Goal: Task Accomplishment & Management: Complete application form

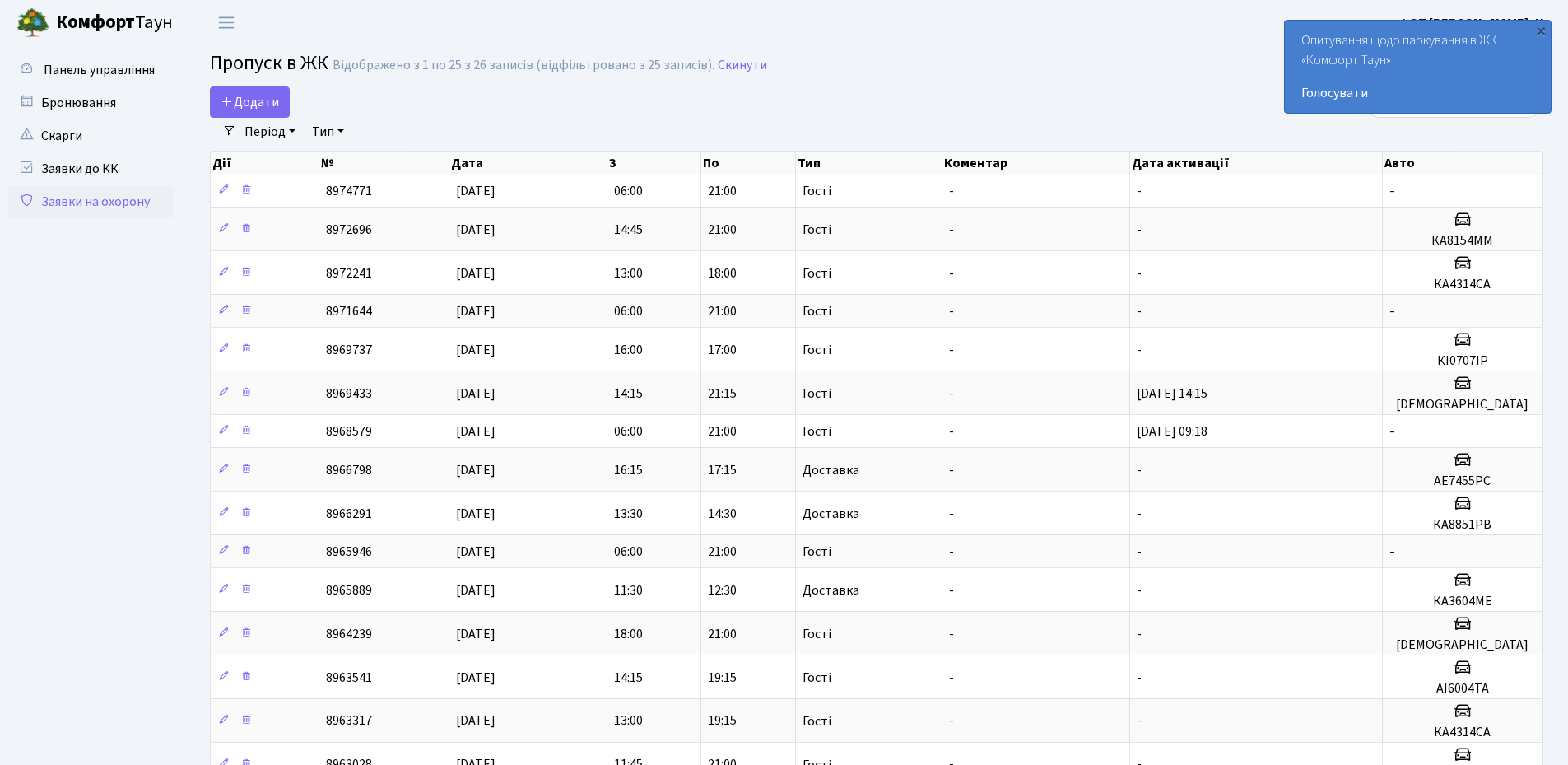
select select "25"
click at [1546, 32] on div "×" at bounding box center [1540, 30] width 16 height 16
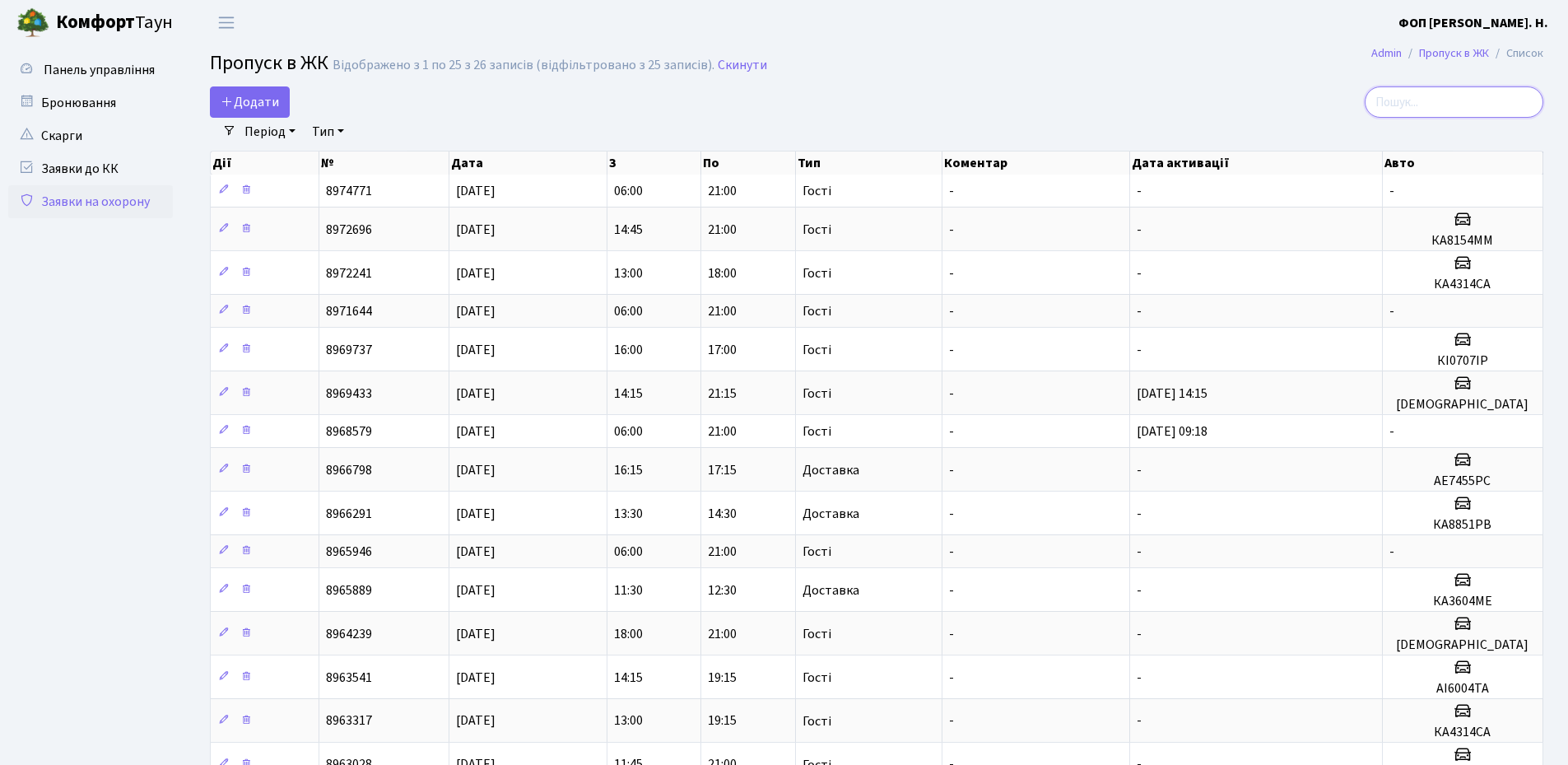
click at [1461, 96] on input "search" at bounding box center [1453, 102] width 178 height 31
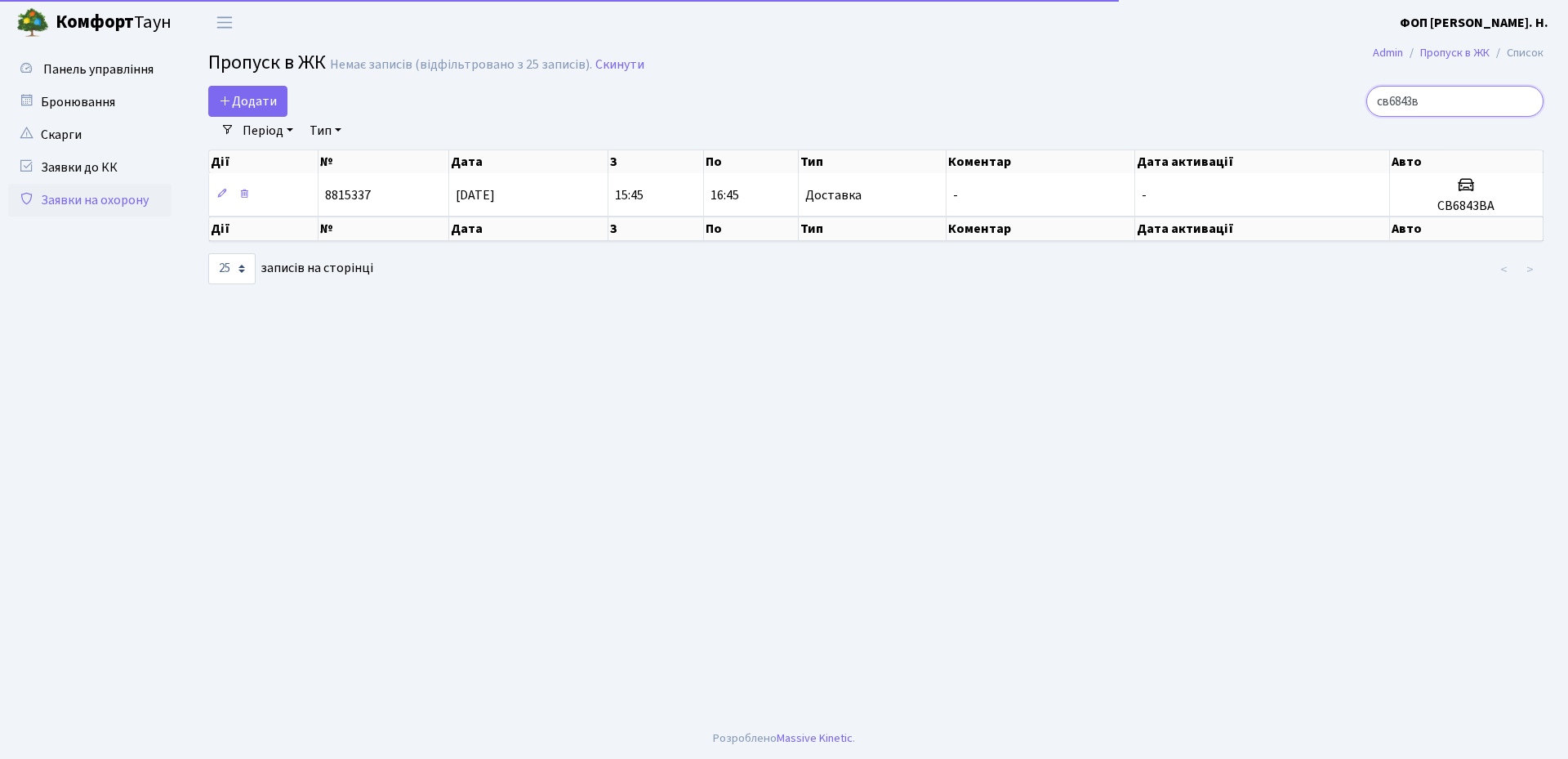
type input "св6843ва"
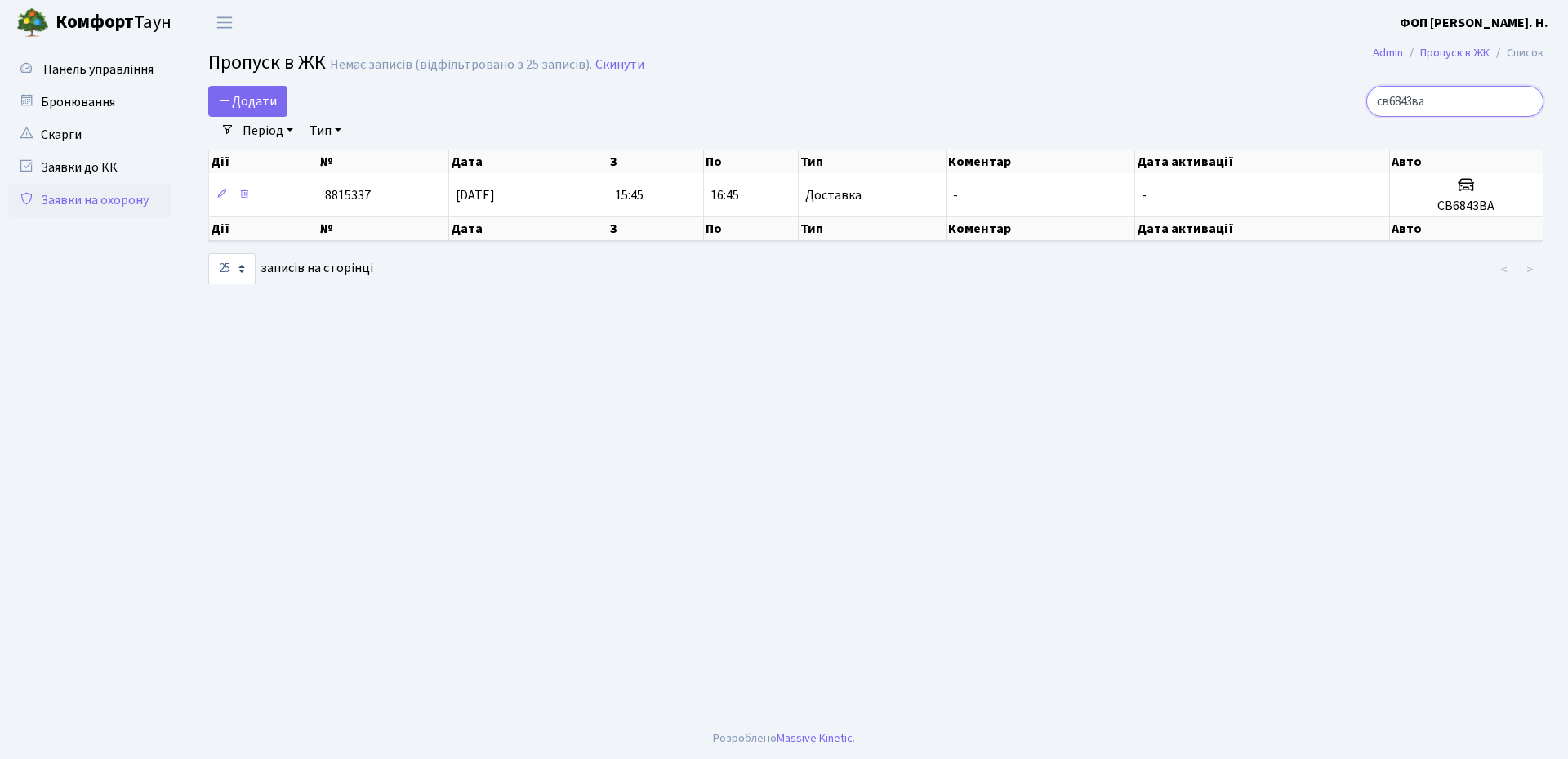
drag, startPoint x: 1452, startPoint y: 98, endPoint x: 1389, endPoint y: 112, distance: 64.5
click at [1389, 112] on input "св6843ва" at bounding box center [1454, 101] width 177 height 31
click at [1531, 104] on input "св6843ва" at bounding box center [1454, 101] width 177 height 31
click at [1527, 103] on input "св6843ва" at bounding box center [1454, 101] width 177 height 31
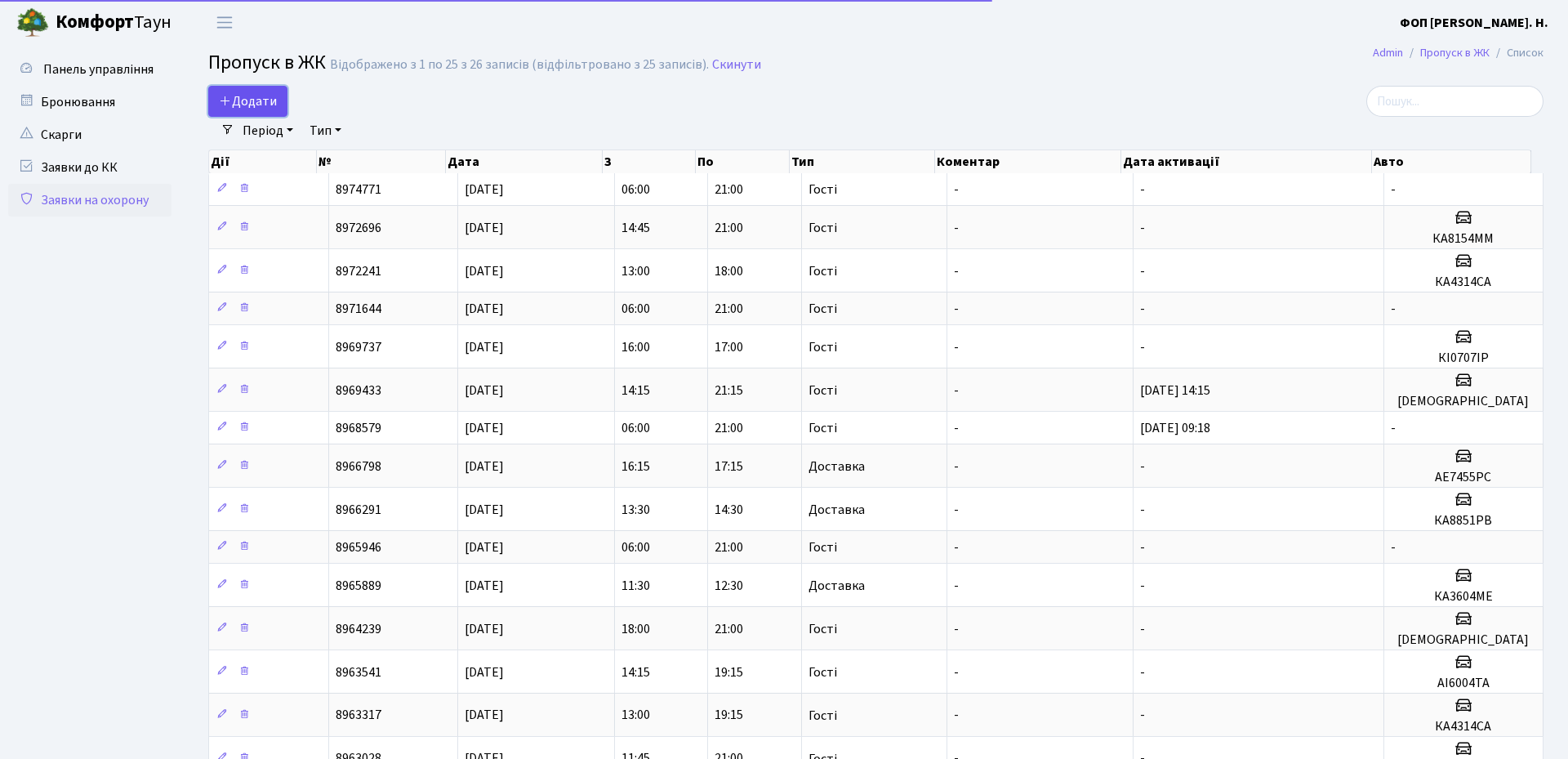
click at [258, 98] on span "Додати" at bounding box center [248, 100] width 58 height 18
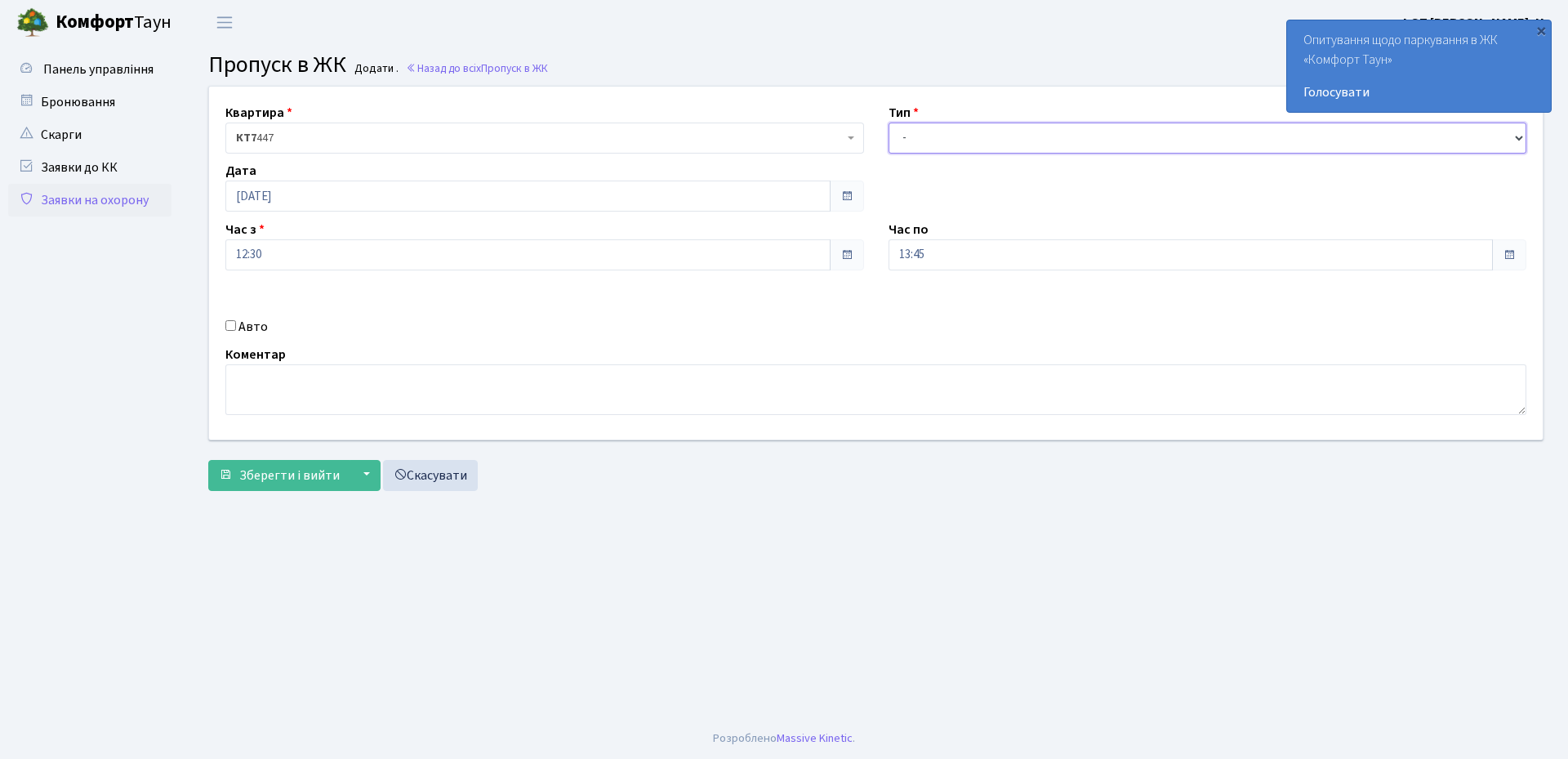
click at [968, 145] on select "- Доставка Таксі Гості Сервіс" at bounding box center [1208, 138] width 639 height 31
select select "3"
click at [889, 123] on select "- Доставка Таксі Гості Сервіс" at bounding box center [1208, 138] width 639 height 31
click at [942, 257] on input "13:45" at bounding box center [1191, 255] width 606 height 31
click at [936, 304] on icon at bounding box center [934, 311] width 44 height 44
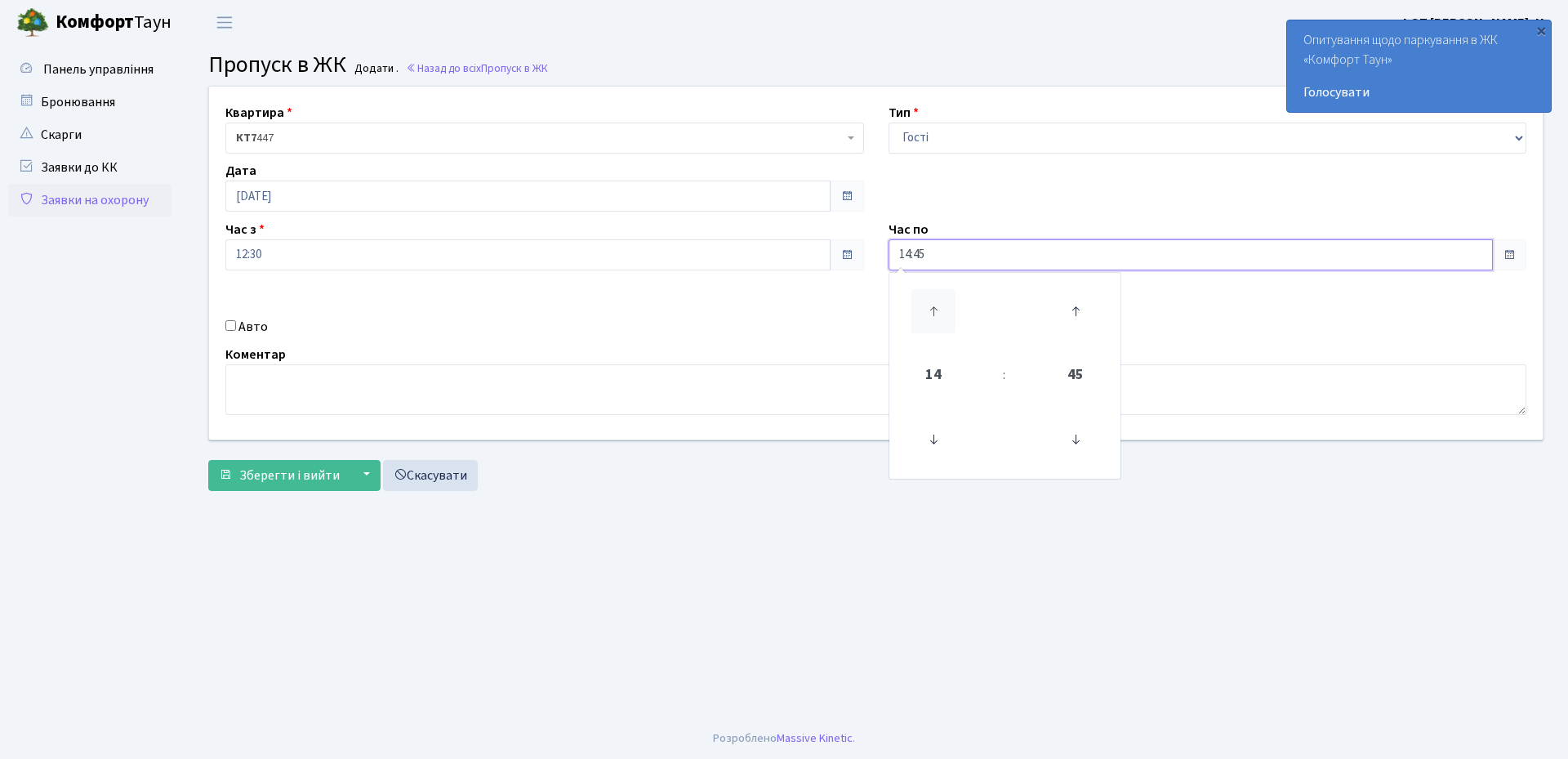
click at [936, 304] on icon at bounding box center [934, 311] width 44 height 44
type input "17:45"
click at [251, 328] on label "Авто" at bounding box center [253, 326] width 30 height 19
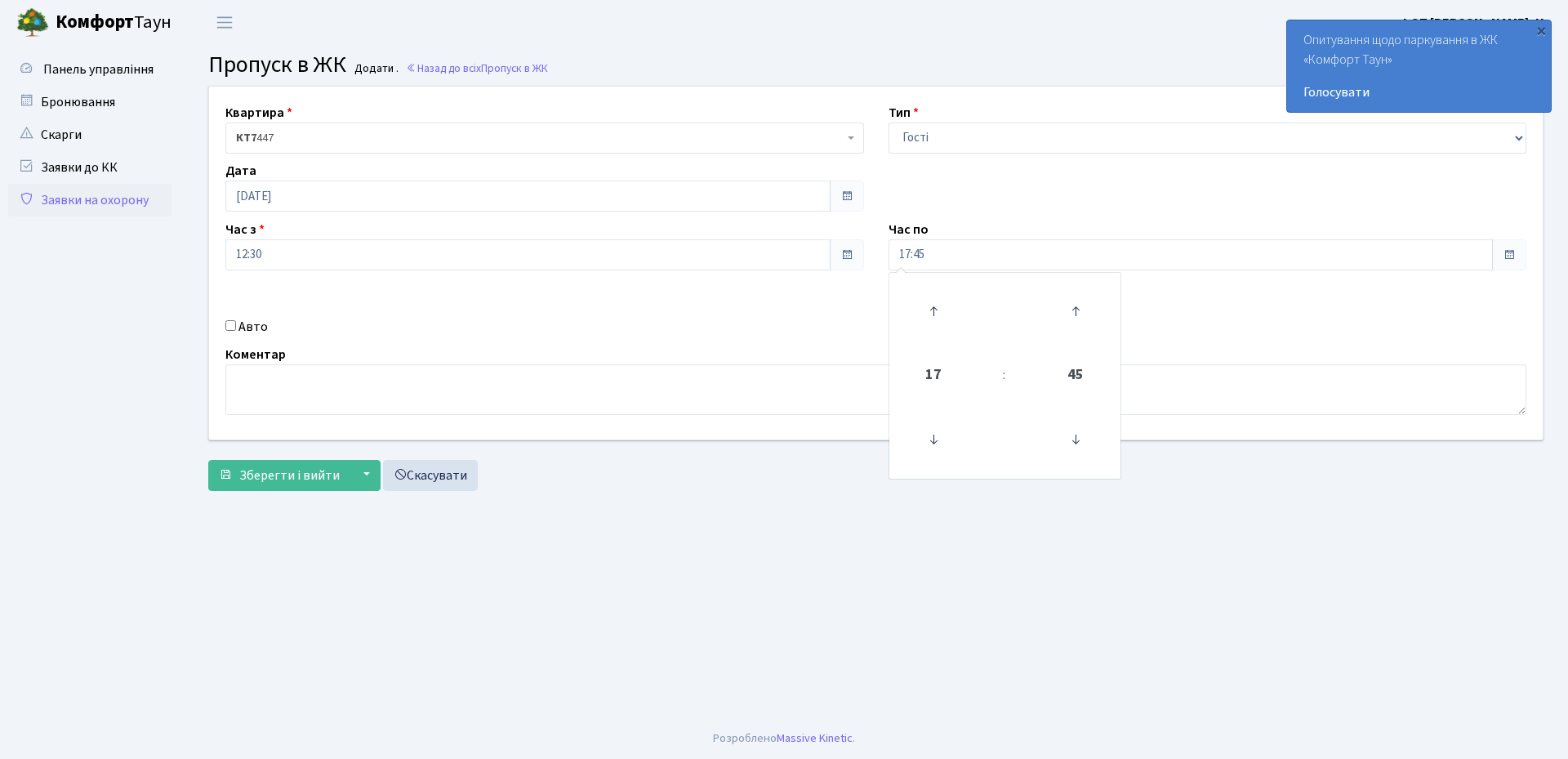
click at [236, 328] on input "Авто" at bounding box center [231, 325] width 11 height 11
checkbox input "true"
paste input "св6843ва"
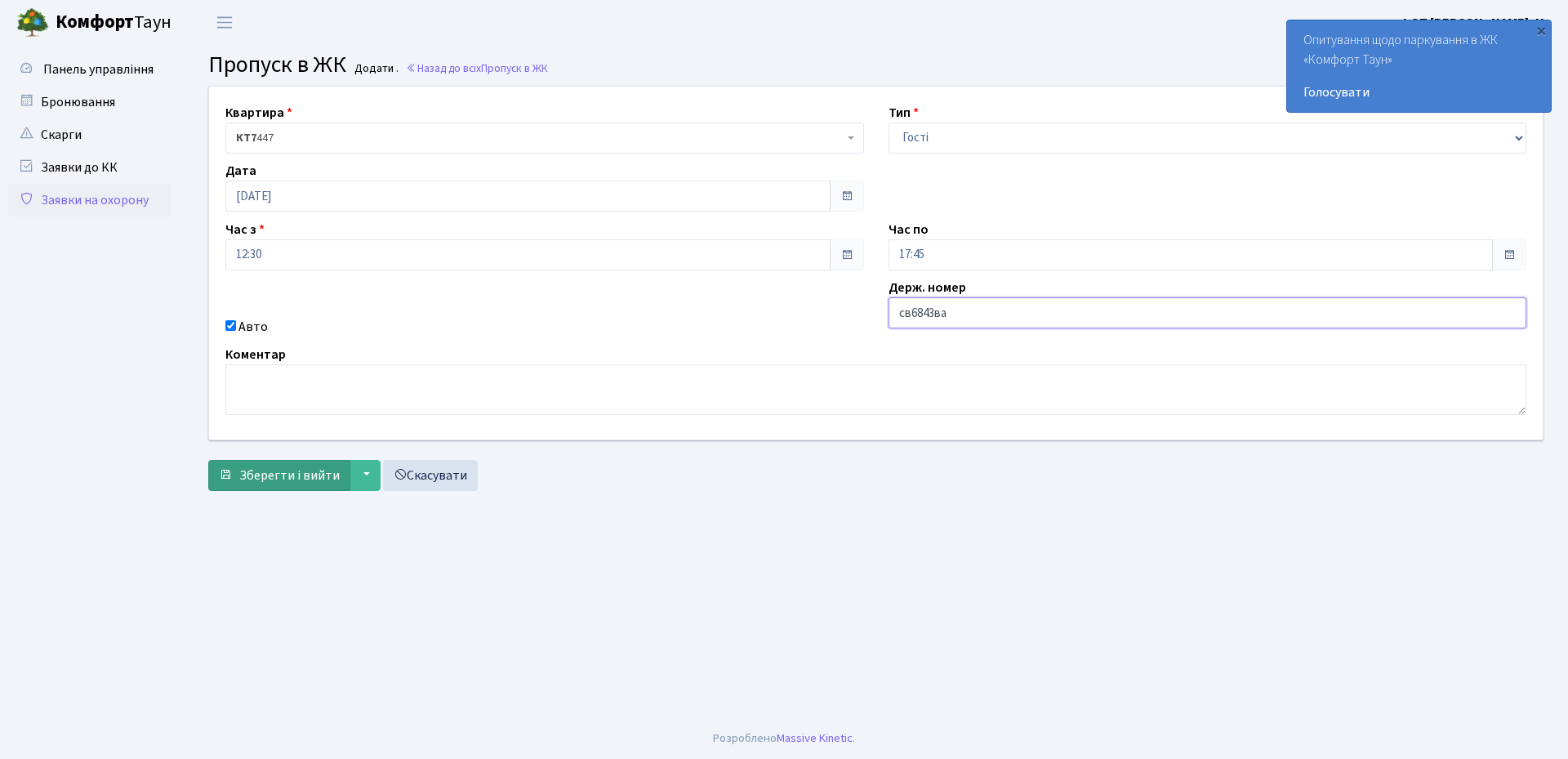
type input "св6843ва"
click at [254, 474] on span "Зберегти і вийти" at bounding box center [289, 475] width 100 height 18
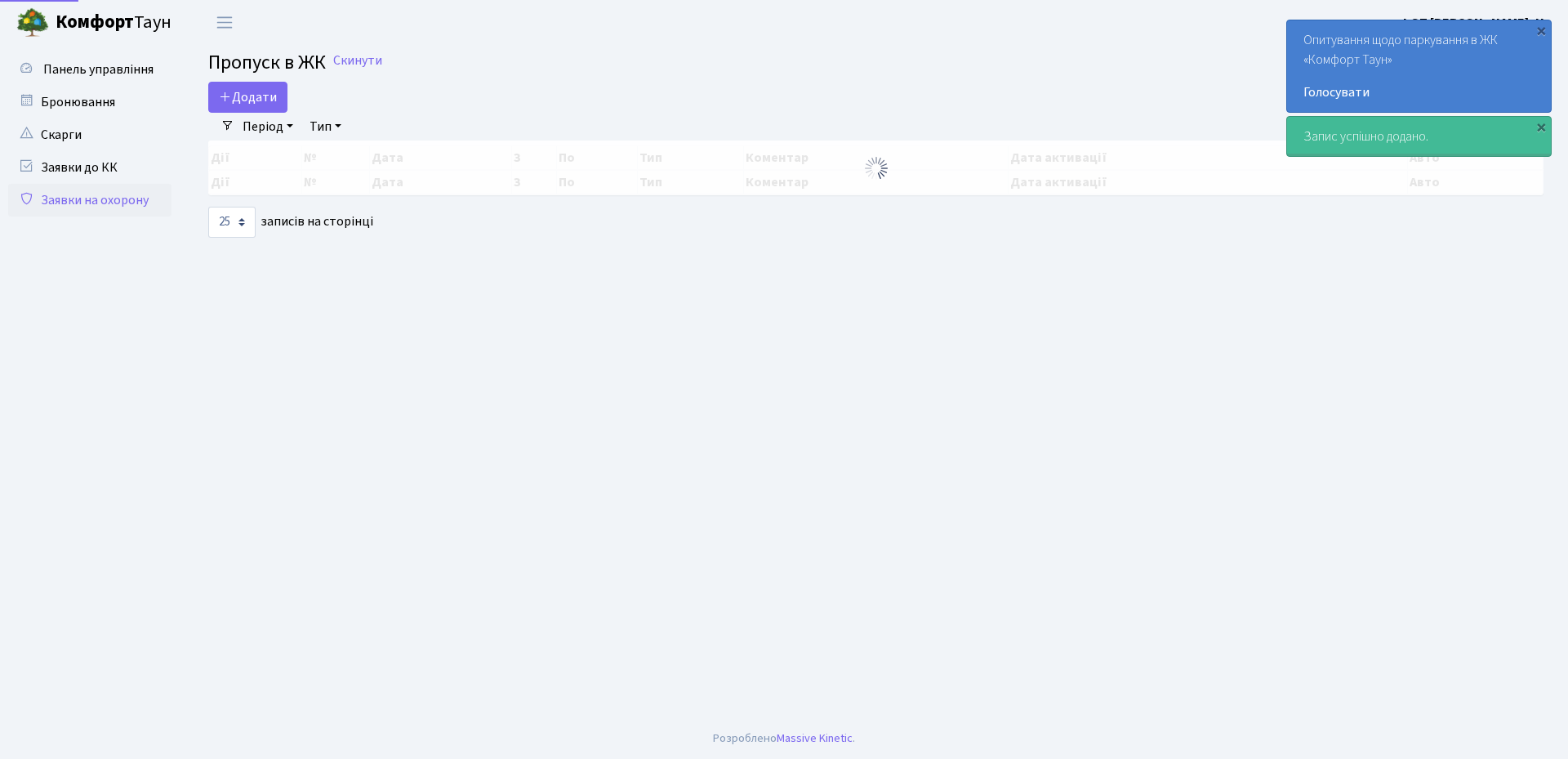
select select "25"
